Goal: Check status: Check status

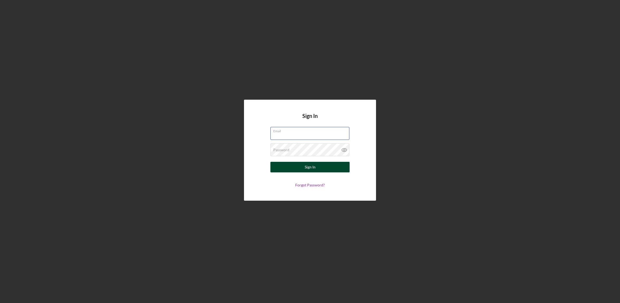
type input "[EMAIL_ADDRESS][DOMAIN_NAME]"
drag, startPoint x: 279, startPoint y: 167, endPoint x: 270, endPoint y: 191, distance: 25.6
click at [279, 167] on button "Sign In" at bounding box center [310, 167] width 79 height 11
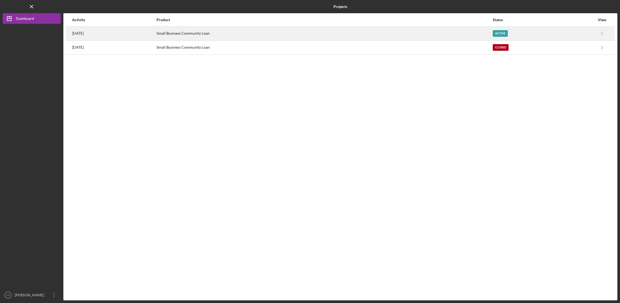
click at [507, 35] on div "Active" at bounding box center [500, 33] width 15 height 7
